Goal: Information Seeking & Learning: Learn about a topic

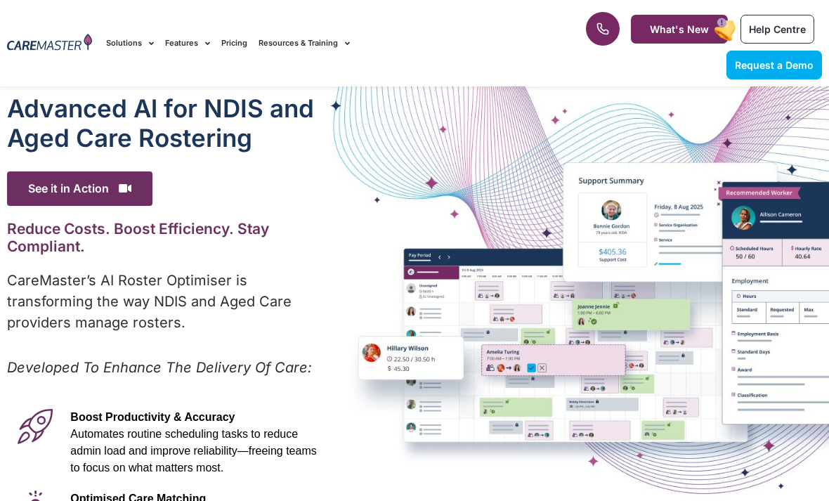
click at [182, 33] on link "Features" at bounding box center [187, 43] width 45 height 47
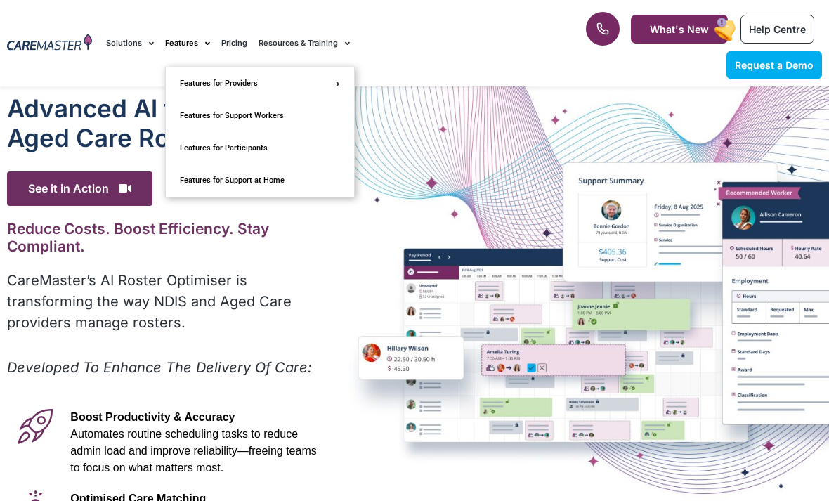
click at [126, 48] on link "Solutions" at bounding box center [130, 43] width 48 height 47
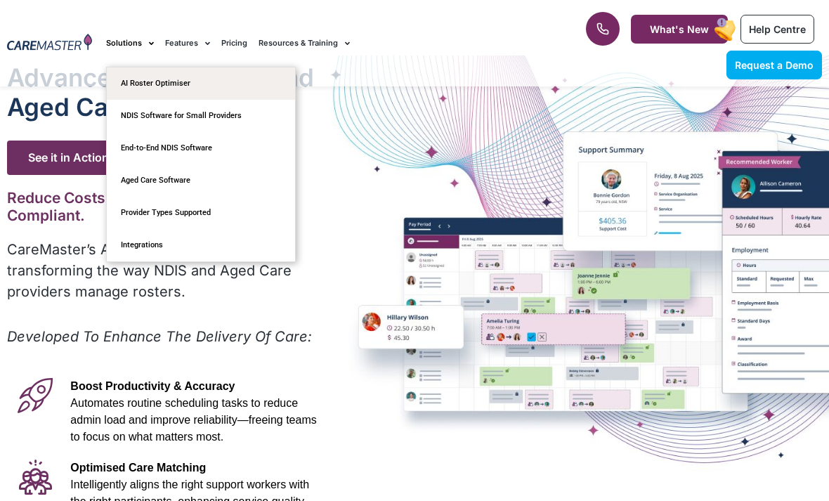
scroll to position [32, 0]
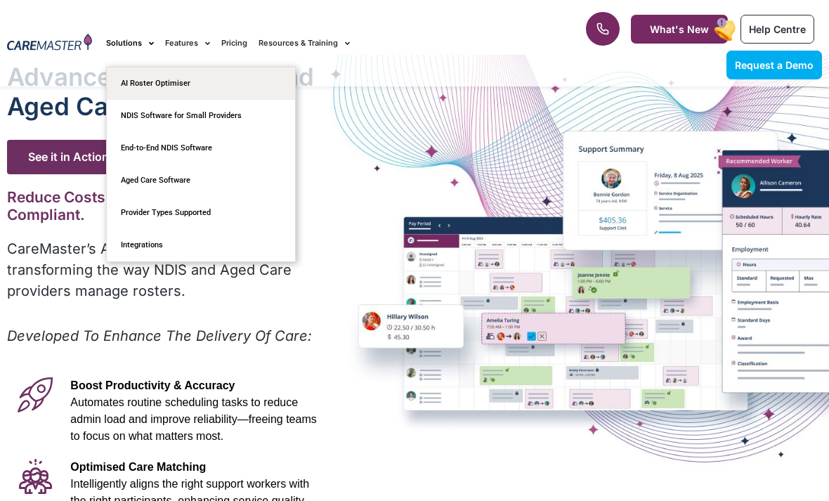
click at [281, 46] on link "Resources & Training" at bounding box center [304, 43] width 91 height 47
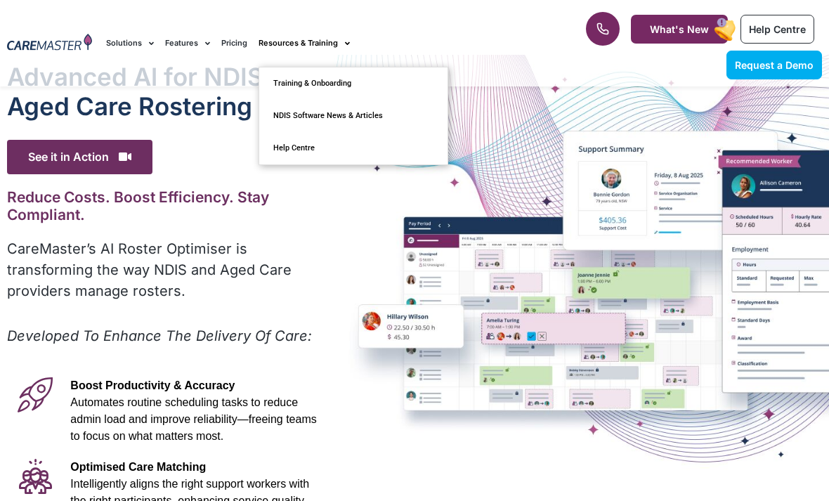
click at [235, 39] on link "Pricing" at bounding box center [234, 43] width 26 height 47
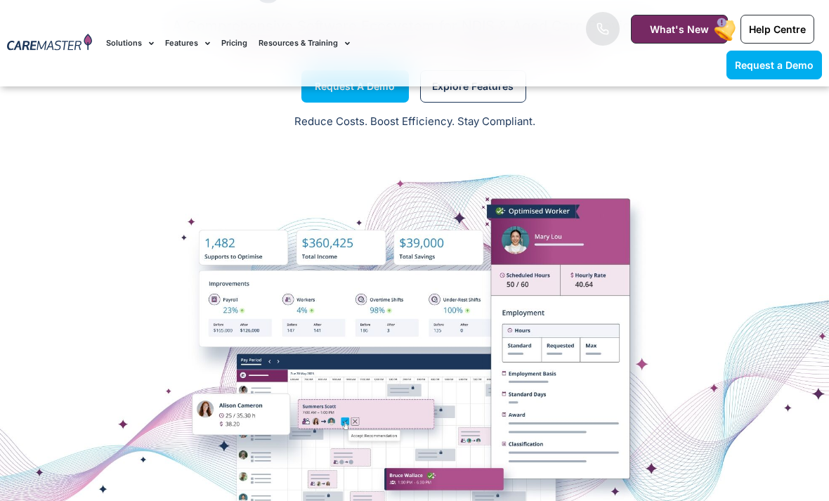
scroll to position [174, 0]
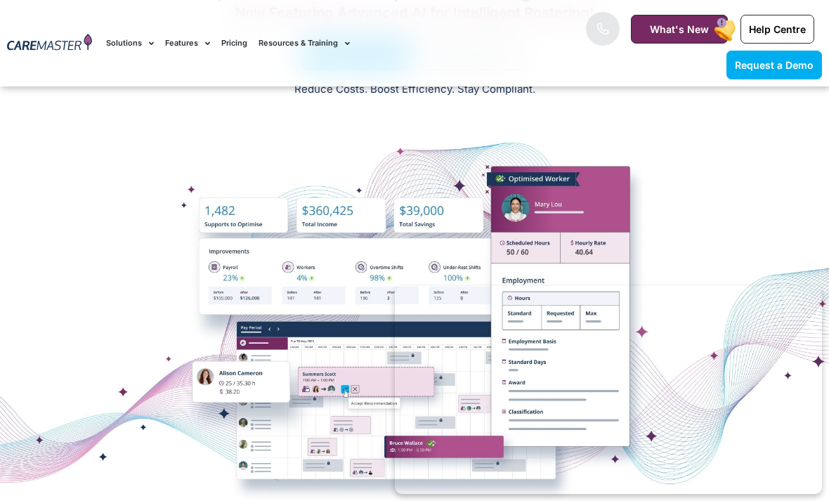
click at [738, 149] on div at bounding box center [414, 318] width 829 height 422
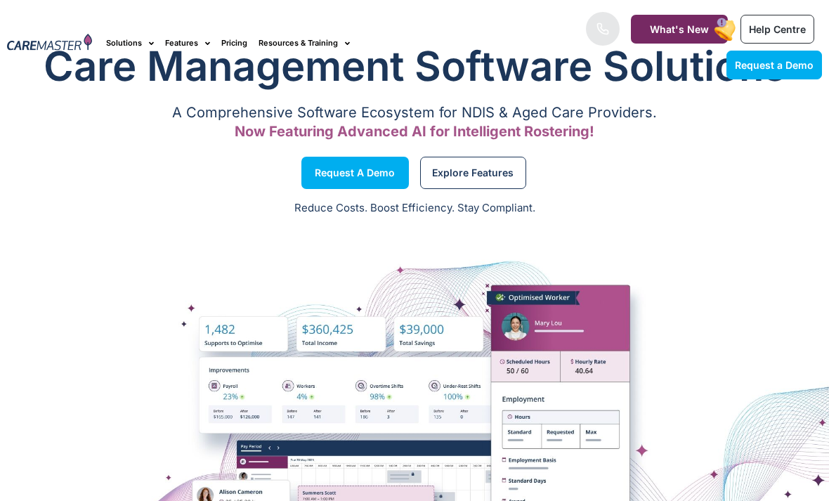
scroll to position [0, 0]
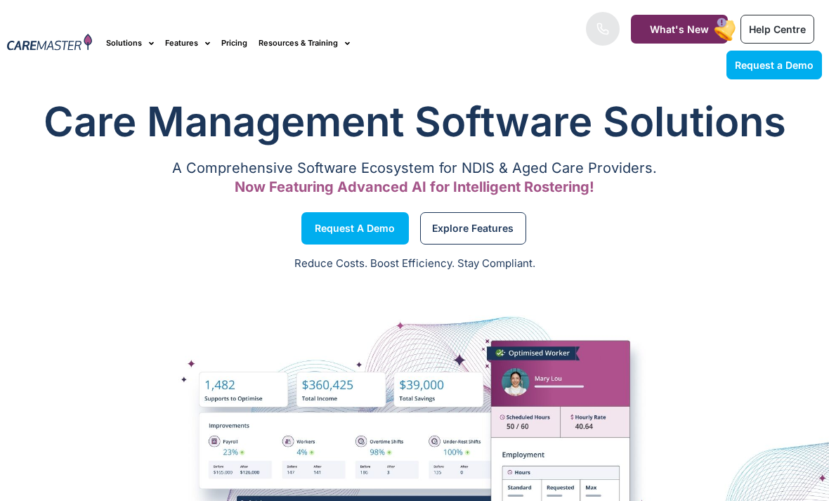
click at [579, 170] on p "A Comprehensive Software Ecosystem for NDIS & Aged Care Providers." at bounding box center [414, 168] width 815 height 9
click at [52, 47] on img at bounding box center [49, 43] width 85 height 19
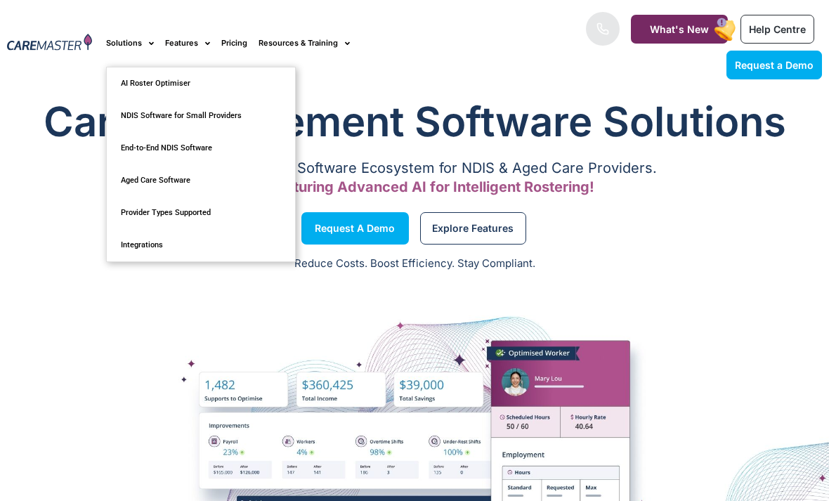
click at [157, 83] on link "AI Roster Optimiser" at bounding box center [201, 83] width 188 height 32
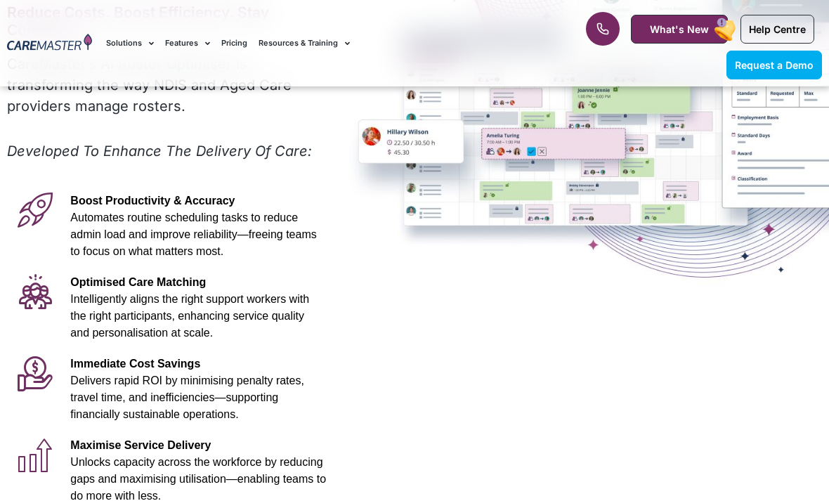
scroll to position [207, 0]
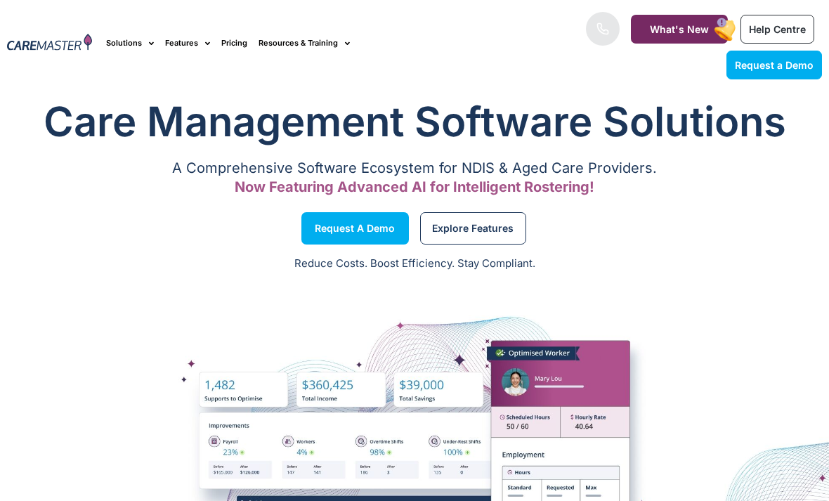
click at [767, 29] on span "Help Centre" at bounding box center [777, 29] width 57 height 12
click at [484, 237] on link "Explore Features" at bounding box center [473, 228] width 106 height 32
click at [483, 228] on span "Explore Features" at bounding box center [473, 228] width 82 height 7
